Goal: Check status: Check status

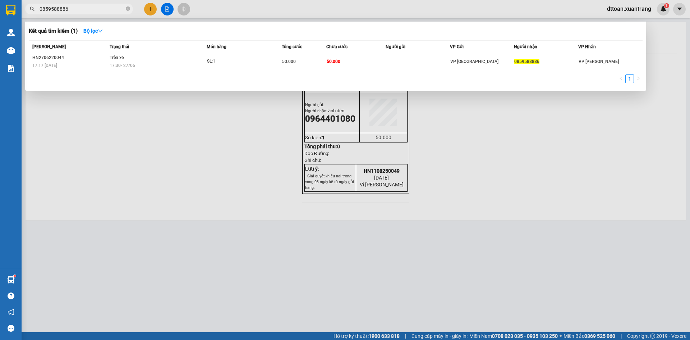
click at [88, 145] on div at bounding box center [345, 170] width 690 height 340
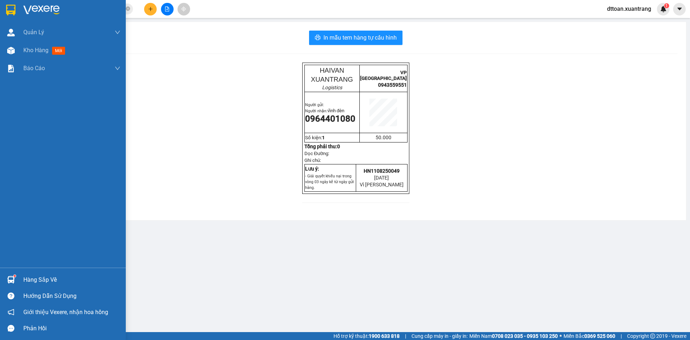
click at [36, 10] on img at bounding box center [41, 10] width 36 height 11
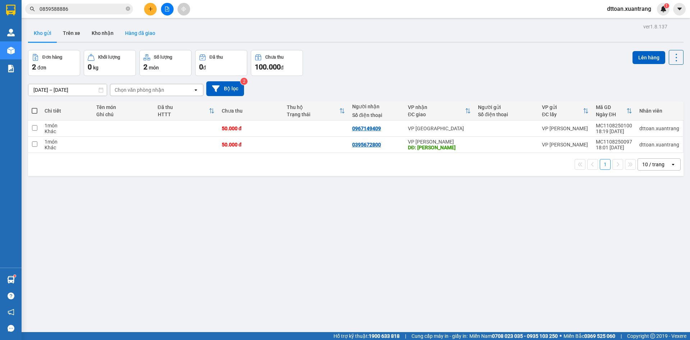
click at [133, 33] on button "Hàng đã giao" at bounding box center [140, 32] width 42 height 17
